Goal: Task Accomplishment & Management: Use online tool/utility

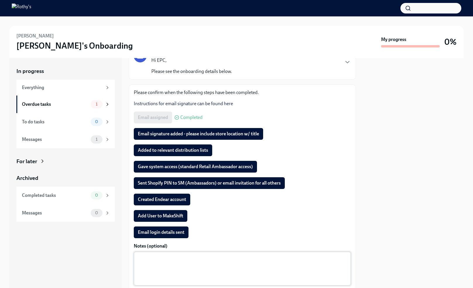
scroll to position [83, 0]
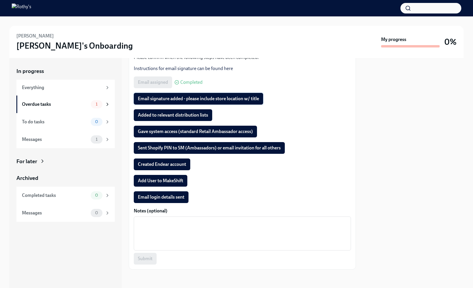
click at [171, 97] on span "Email signature added - please include store location w/ title" at bounding box center [198, 99] width 121 height 6
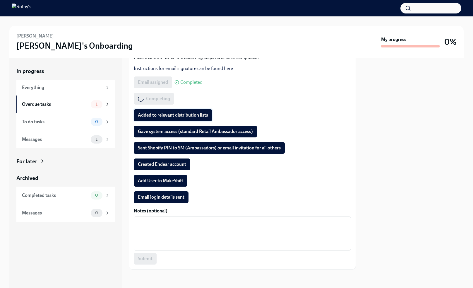
click at [170, 112] on span "Added to relevant distribution lists" at bounding box center [173, 115] width 70 height 6
click at [167, 131] on span "Gave system access (standard Retail Ambassador access)" at bounding box center [195, 132] width 115 height 6
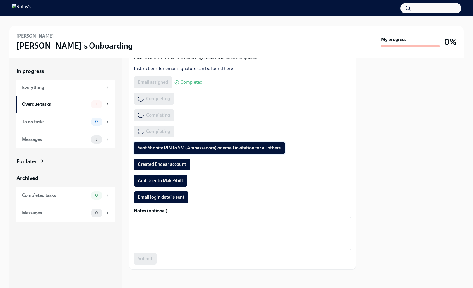
click at [165, 148] on span "Sent Shopify PIN to SM (Ambassadors) or email invitation for all others" at bounding box center [209, 148] width 143 height 6
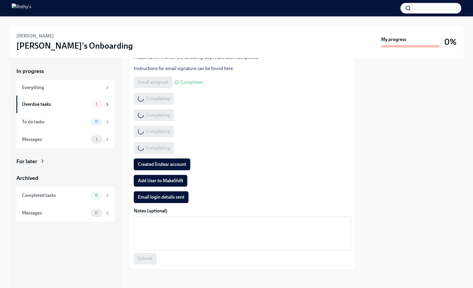
click at [166, 166] on span "Created Endear account" at bounding box center [162, 164] width 48 height 6
click at [163, 181] on span "Add User to MakeShift" at bounding box center [160, 181] width 45 height 6
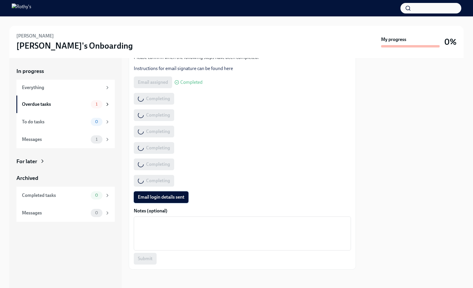
click at [159, 199] on span "Email login details sent" at bounding box center [161, 197] width 47 height 6
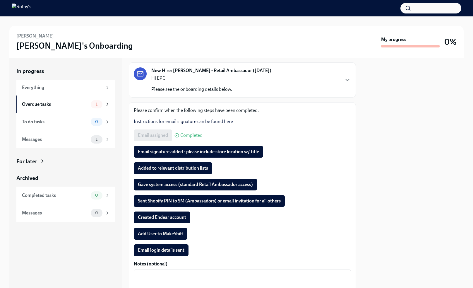
scroll to position [30, 0]
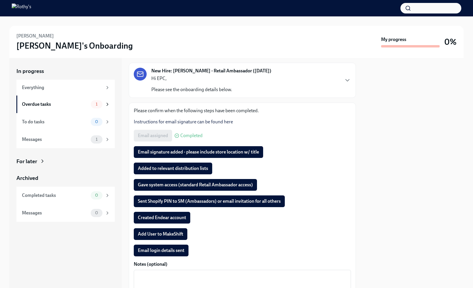
click at [185, 155] on button "Email signature added - please include store location w/ title" at bounding box center [198, 152] width 129 height 12
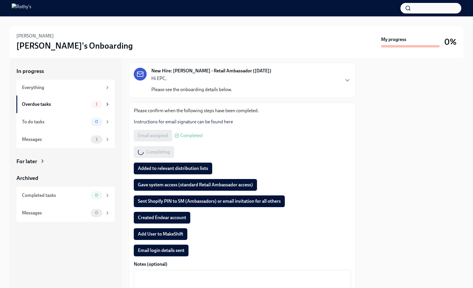
drag, startPoint x: 171, startPoint y: 170, endPoint x: 162, endPoint y: 191, distance: 23.0
click at [171, 170] on span "Added to relevant distribution lists" at bounding box center [173, 168] width 70 height 6
click at [160, 187] on span "Gave system access (standard Retail Ambassador access)" at bounding box center [195, 185] width 115 height 6
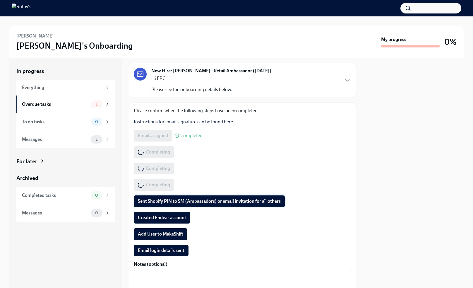
click at [156, 201] on span "Sent Shopify PIN to SM (Ambassadors) or email invitation for all others" at bounding box center [209, 201] width 143 height 6
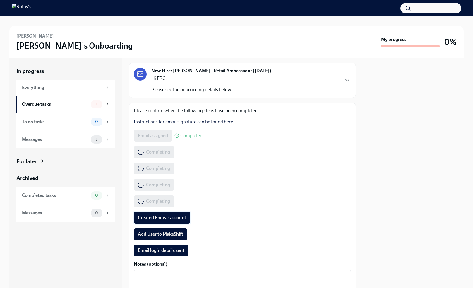
click at [153, 215] on span "Created Endear account" at bounding box center [162, 218] width 48 height 6
click at [152, 235] on span "Add User to MakeShift" at bounding box center [160, 234] width 45 height 6
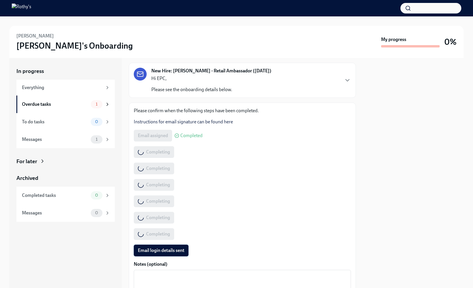
click at [151, 249] on span "Email login details sent" at bounding box center [161, 250] width 47 height 6
